Goal: Find specific page/section: Find specific page/section

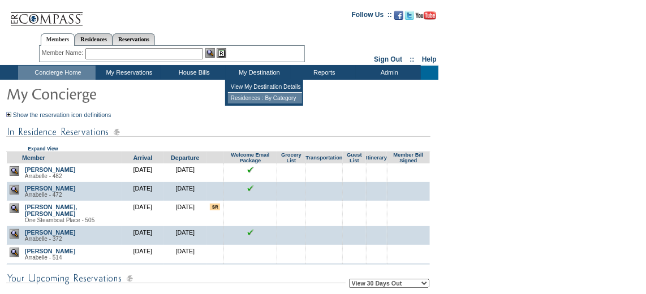
click at [268, 101] on td "Residences : By Category" at bounding box center [265, 98] width 74 height 11
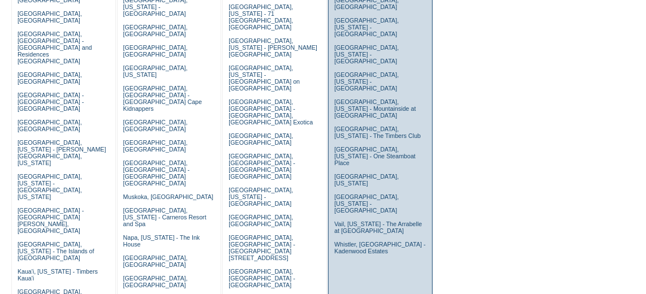
scroll to position [257, 0]
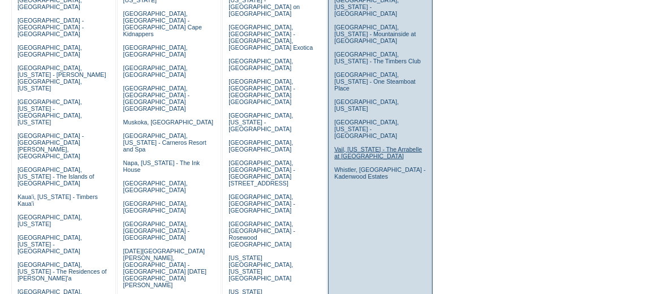
click at [366, 146] on link "Vail, Colorado - The Arrabelle at Vail Square" at bounding box center [378, 153] width 88 height 14
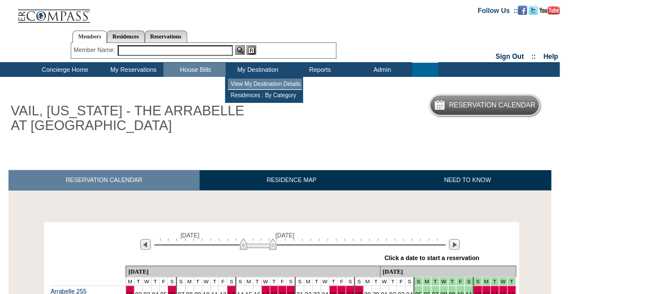
click at [264, 84] on td "View My Destination Details" at bounding box center [265, 84] width 74 height 11
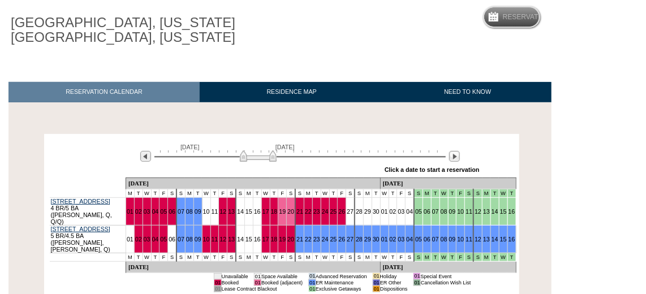
scroll to position [154, 0]
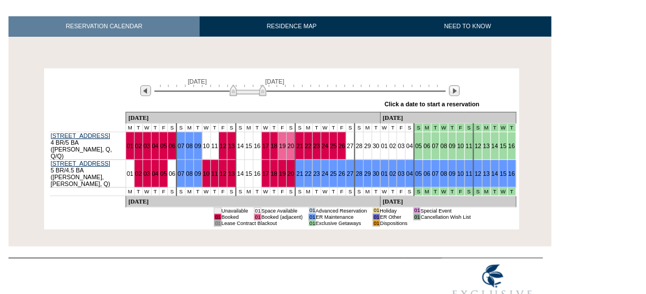
drag, startPoint x: 260, startPoint y: 94, endPoint x: 250, endPoint y: 94, distance: 10.2
click at [250, 94] on img at bounding box center [248, 90] width 37 height 11
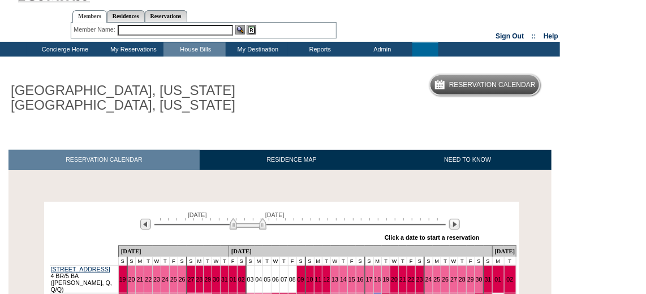
scroll to position [0, 0]
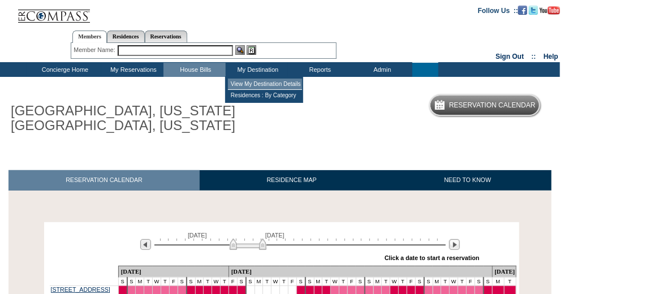
click at [267, 87] on td "View My Destination Details" at bounding box center [265, 84] width 74 height 11
